Goal: Transaction & Acquisition: Purchase product/service

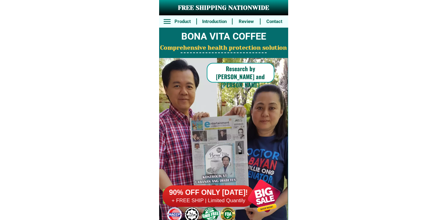
click at [234, 178] on div "90% OFF ONLY [DATE]! + FREE SHIP | Limited Quantily" at bounding box center [225, 196] width 126 height 48
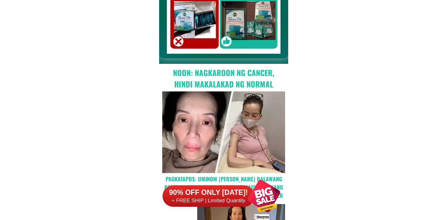
click at [232, 182] on div "90% OFF ONLY [DATE]! + FREE SHIP | Limited Quantily" at bounding box center [225, 196] width 126 height 48
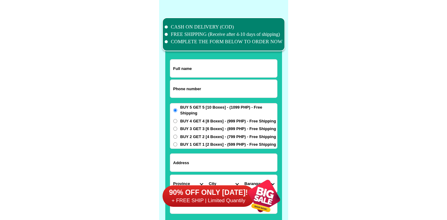
scroll to position [4775, 0]
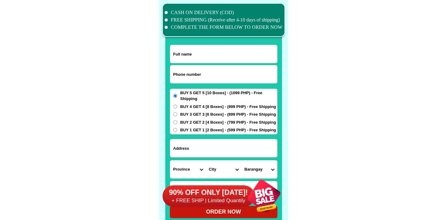
click at [219, 73] on input "Input phone_number" at bounding box center [223, 74] width 107 height 18
paste input "9647597151"
type input "09647597151"
click at [204, 52] on input "Input full_name" at bounding box center [223, 54] width 107 height 18
paste input "[PERSON_NAME]"
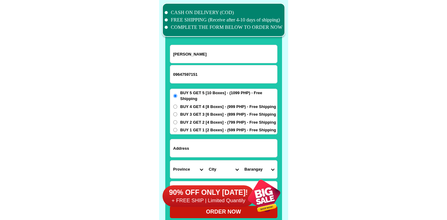
type input "[PERSON_NAME]"
click at [216, 147] on input "Input address" at bounding box center [223, 148] width 107 height 18
paste input "JRMC Store, [STREET_ADDRESS][PERSON_NAME]"
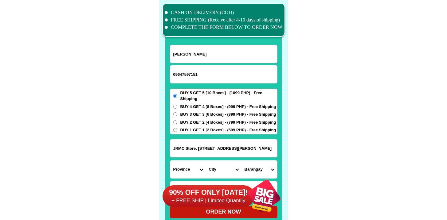
type input "JRMC Store, [STREET_ADDRESS][PERSON_NAME]"
click at [196, 123] on span "BUY 2 GET 2 [4 Boxes] - (799 PHP) - Free Shipping" at bounding box center [228, 122] width 96 height 6
click at [177, 123] on input "BUY 2 GET 2 [4 Boxes] - (799 PHP) - Free Shipping" at bounding box center [175, 122] width 4 height 4
radio input "true"
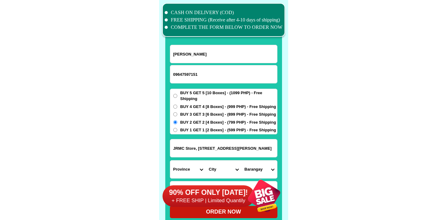
click at [196, 128] on span "BUY 1 GET 1 [2 Boxes] - (599 PHP) - Free Shipping" at bounding box center [228, 130] width 96 height 6
click at [177, 128] on input "BUY 1 GET 1 [2 Boxes] - (599 PHP) - Free Shipping" at bounding box center [175, 130] width 4 height 4
radio input "true"
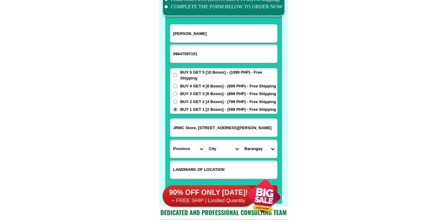
scroll to position [4797, 0]
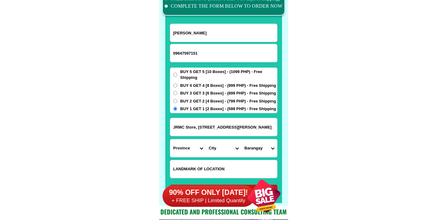
click at [189, 154] on select "Province [GEOGRAPHIC_DATA] [GEOGRAPHIC_DATA] [GEOGRAPHIC_DATA] [GEOGRAPHIC_DATA…" at bounding box center [188, 148] width 36 height 18
select select "63_738"
click at [170, 139] on select "Province [GEOGRAPHIC_DATA] [GEOGRAPHIC_DATA] [GEOGRAPHIC_DATA] [GEOGRAPHIC_DATA…" at bounding box center [188, 148] width 36 height 18
click at [219, 144] on select "City [GEOGRAPHIC_DATA] [GEOGRAPHIC_DATA]-city [GEOGRAPHIC_DATA] [GEOGRAPHIC_DAT…" at bounding box center [224, 148] width 36 height 18
click at [244, 121] on input "JRMC Store, [STREET_ADDRESS][PERSON_NAME]" at bounding box center [223, 127] width 107 height 18
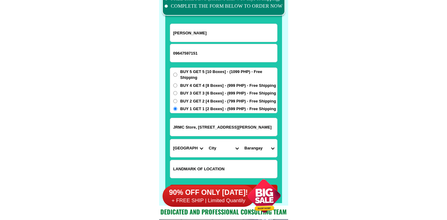
scroll to position [0, 6]
drag, startPoint x: 226, startPoint y: 126, endPoint x: 306, endPoint y: 122, distance: 80.3
click at [250, 130] on input "JRMC Store, [STREET_ADDRESS][PERSON_NAME]" at bounding box center [223, 127] width 107 height 18
click at [221, 152] on select "City [GEOGRAPHIC_DATA] [GEOGRAPHIC_DATA]-city [GEOGRAPHIC_DATA] [GEOGRAPHIC_DAT…" at bounding box center [224, 148] width 36 height 18
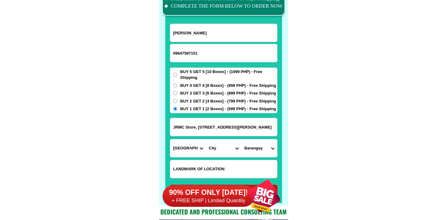
scroll to position [0, 0]
select select "63_7387721"
click at [206, 139] on select "City [GEOGRAPHIC_DATA] [GEOGRAPHIC_DATA]-city [GEOGRAPHIC_DATA] [GEOGRAPHIC_DAT…" at bounding box center [224, 148] width 36 height 18
click at [265, 149] on select "Barangay Balutakay Clib Guihing Guihing aplaya Hagonoy crossing [GEOGRAPHIC_DAT…" at bounding box center [259, 148] width 36 height 18
select select "63_7387721861"
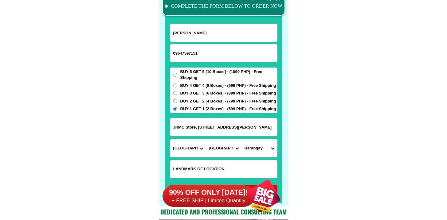
click at [241, 139] on select "Barangay Balutakay Clib Guihing Guihing aplaya Hagonoy crossing [GEOGRAPHIC_DAT…" at bounding box center [259, 148] width 36 height 18
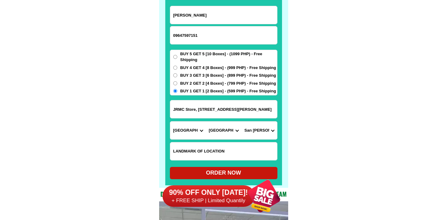
click at [202, 174] on div "90% OFF ONLY [DATE]! + FREE SHIP | Limited Quantily" at bounding box center [225, 196] width 126 height 48
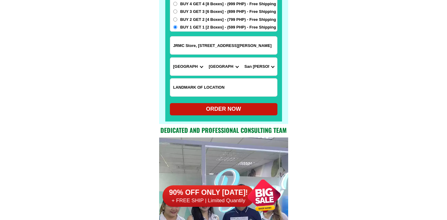
scroll to position [4881, 0]
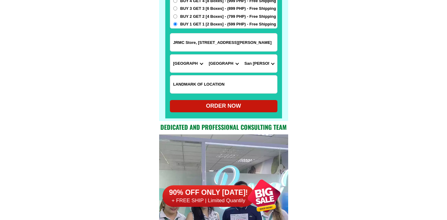
click at [206, 110] on div "ORDER NOW" at bounding box center [224, 106] width 108 height 8
type input "JRMC Store, [STREET_ADDRESS][PERSON_NAME]"
radio input "true"
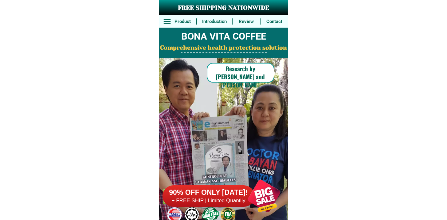
click at [225, 202] on h6 "+ FREE SHIP | Limited Quantily" at bounding box center [208, 201] width 92 height 7
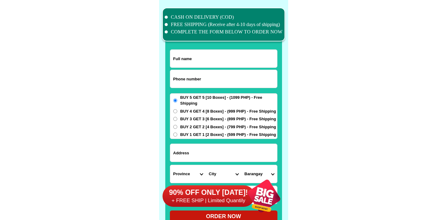
scroll to position [4775, 0]
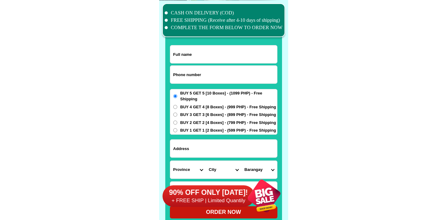
click at [187, 78] on input "Input phone_number" at bounding box center [223, 75] width 107 height 18
paste input "639649251312"
type input "639649251312"
click at [198, 55] on input "Input full_name" at bounding box center [223, 54] width 107 height 18
paste input "romeo siano"
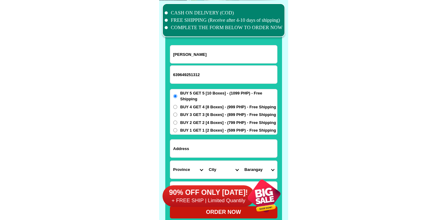
type input "romeo siano"
click at [209, 144] on input "Input address" at bounding box center [223, 149] width 107 height 18
paste input "Pulang bato Valencia negros oriental"
type input "Pulang bato Valencia negros oriental"
drag, startPoint x: 193, startPoint y: 178, endPoint x: 179, endPoint y: 174, distance: 15.0
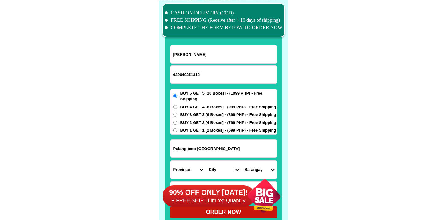
click at [193, 178] on div "90% OFF ONLY [DATE]! + FREE SHIP | Limited Quantily" at bounding box center [225, 196] width 126 height 48
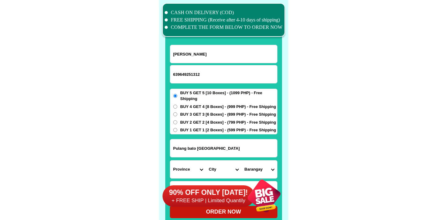
click at [178, 173] on div "90% OFF ONLY [DATE]! + FREE SHIP | Limited Quantily" at bounding box center [225, 196] width 126 height 48
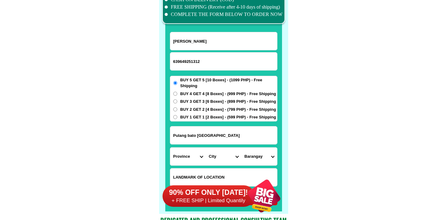
scroll to position [4789, 0]
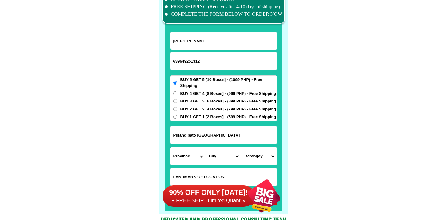
click at [182, 145] on form "romeo siano 639649251312 ORDER NOW Pulang bato Valencia negros oriental Provinc…" at bounding box center [224, 119] width 108 height 174
click at [184, 155] on select "Province [GEOGRAPHIC_DATA] [GEOGRAPHIC_DATA] [GEOGRAPHIC_DATA] [GEOGRAPHIC_DATA…" at bounding box center [188, 156] width 36 height 18
click at [170, 147] on select "Province [GEOGRAPHIC_DATA] [GEOGRAPHIC_DATA] [GEOGRAPHIC_DATA] [GEOGRAPHIC_DATA…" at bounding box center [188, 156] width 36 height 18
click at [190, 161] on select "Province [GEOGRAPHIC_DATA] [GEOGRAPHIC_DATA] [GEOGRAPHIC_DATA] [GEOGRAPHIC_DATA…" at bounding box center [188, 156] width 36 height 18
click at [170, 147] on select "Province [GEOGRAPHIC_DATA] [GEOGRAPHIC_DATA] [GEOGRAPHIC_DATA] [GEOGRAPHIC_DATA…" at bounding box center [188, 156] width 36 height 18
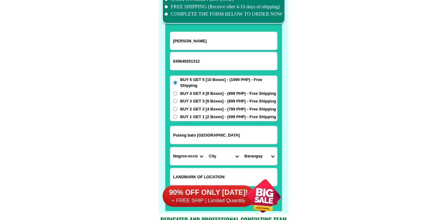
click at [213, 159] on select "City Bacolod-city Bago-city Binalbagan Cadiz-city Candoni Cauayan Enrique-b.-ma…" at bounding box center [224, 156] width 36 height 18
click at [187, 157] on select "Province [GEOGRAPHIC_DATA] [GEOGRAPHIC_DATA] [GEOGRAPHIC_DATA] [GEOGRAPHIC_DATA…" at bounding box center [188, 156] width 36 height 18
select select "63_411"
click at [170, 147] on select "Province [GEOGRAPHIC_DATA] [GEOGRAPHIC_DATA] [GEOGRAPHIC_DATA] [GEOGRAPHIC_DATA…" at bounding box center [188, 156] width 36 height 18
drag, startPoint x: 187, startPoint y: 157, endPoint x: 221, endPoint y: 156, distance: 34.4
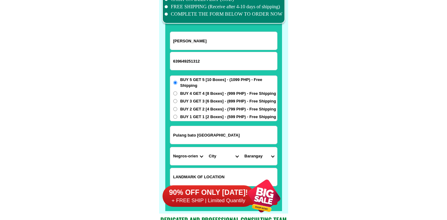
click at [221, 156] on select "City Bacolod-city Bago-city Binalbagan Cadiz-city Candoni Cauayan Enrique-b.-ma…" at bounding box center [224, 156] width 36 height 18
select select "63_411422"
click at [206, 147] on select "City Amlan Ayungon Bacong Bais-city Basay Bayawan-city Bindoy Canlaon-city Daui…" at bounding box center [224, 156] width 36 height 18
click at [263, 152] on select "Barangay Apolong Balabag east Balabag west Balayagmanok Balili Balugo Bong-ao B…" at bounding box center [259, 156] width 36 height 18
select select "63_41142240139"
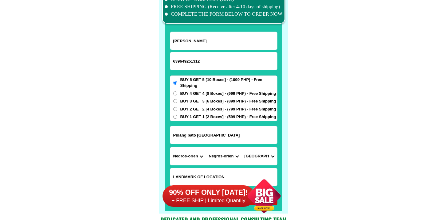
click at [241, 147] on select "Barangay Apolong Balabag east Balabag west Balayagmanok Balili Balugo Bong-ao B…" at bounding box center [259, 156] width 36 height 18
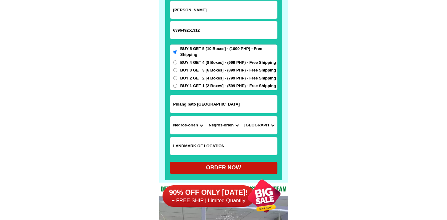
click at [221, 175] on div "90% OFF ONLY [DATE]! + FREE SHIP | Limited Quantily" at bounding box center [225, 196] width 126 height 48
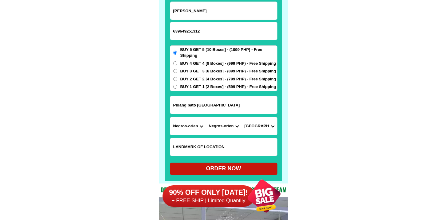
click at [219, 174] on div "90% OFF ONLY [DATE]! + FREE SHIP | Limited Quantily" at bounding box center [225, 196] width 126 height 48
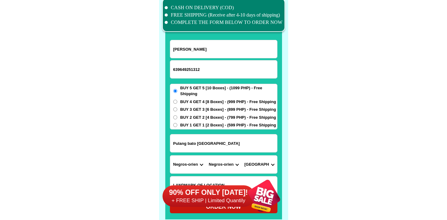
scroll to position [4857, 0]
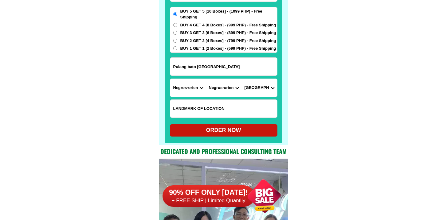
click at [223, 123] on form "romeo siano 639649251312 ORDER NOW Pulang bato Valencia negros oriental Provinc…" at bounding box center [224, 50] width 108 height 174
click at [222, 131] on div "ORDER NOW" at bounding box center [224, 130] width 108 height 8
radio input "true"
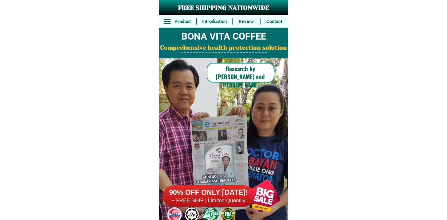
click at [233, 189] on h6 "90% OFF ONLY [DATE]!" at bounding box center [208, 192] width 92 height 9
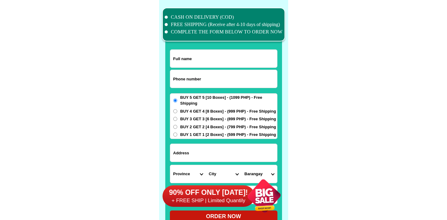
scroll to position [4775, 0]
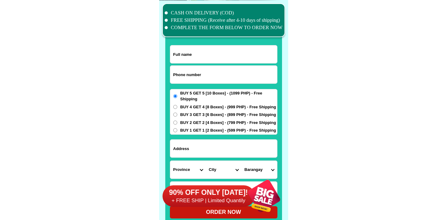
click at [209, 83] on input "Input phone_number" at bounding box center [223, 75] width 107 height 18
paste input "9565293120"
type input "09565293120"
click at [192, 44] on div at bounding box center [223, 117] width 117 height 216
click at [193, 50] on input "Input full_name" at bounding box center [223, 54] width 107 height 18
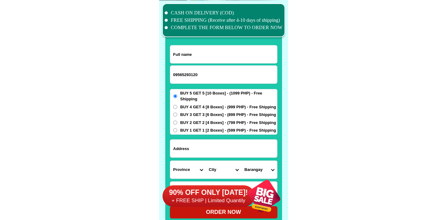
paste input "Lory Pedroza"
type input "Lory Pedroza"
click at [195, 156] on input "Input address" at bounding box center [223, 149] width 107 height 18
paste input "4856 E-Int 6 San Marcos St Old Sta Mesa Mla Brgy 598"
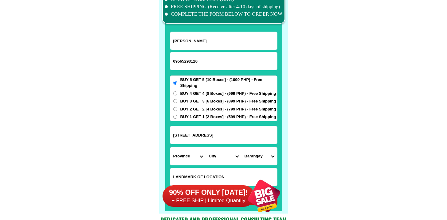
scroll to position [4838, 0]
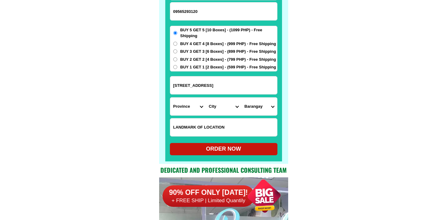
type input "4856 E-Int 6 San Marcos St Old Sta Mesa Mla Brgy 598"
click at [190, 109] on select "Province [GEOGRAPHIC_DATA] [GEOGRAPHIC_DATA] [GEOGRAPHIC_DATA] [GEOGRAPHIC_DATA…" at bounding box center [188, 107] width 36 height 18
select select "63_219"
click at [170, 98] on select "Province [GEOGRAPHIC_DATA] [GEOGRAPHIC_DATA] [GEOGRAPHIC_DATA] [GEOGRAPHIC_DATA…" at bounding box center [188, 107] width 36 height 18
click at [228, 108] on select "City Binondo CALOOCAN Ermita Intramuros Las-pinas Makati Malabon-city Malate Ma…" at bounding box center [224, 107] width 36 height 18
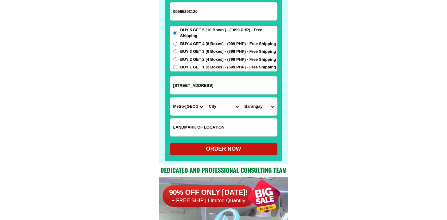
select select "63_2194302"
click at [206, 98] on select "City Binondo CALOOCAN Ermita Intramuros Las-pinas Makati Malabon-city Malate Ma…" at bounding box center [224, 107] width 36 height 18
click at [255, 106] on select "Barangay Barangay 587 Barangay 587-a Barangay 588 Barangay 589 Barangay 590 Bar…" at bounding box center [259, 107] width 36 height 18
select select "63_219430210943"
click at [241, 98] on select "Barangay Barangay 587 Barangay 587-a Barangay 588 Barangay 589 Barangay 590 Bar…" at bounding box center [259, 107] width 36 height 18
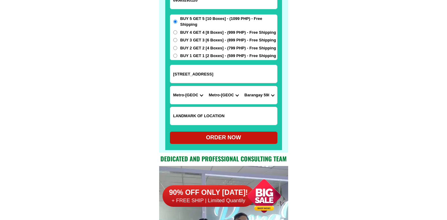
scroll to position [4850, 0]
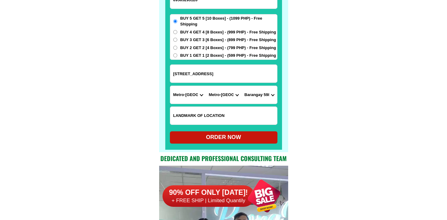
click at [229, 137] on div "ORDER NOW" at bounding box center [224, 137] width 108 height 8
radio input "true"
